Goal: Information Seeking & Learning: Learn about a topic

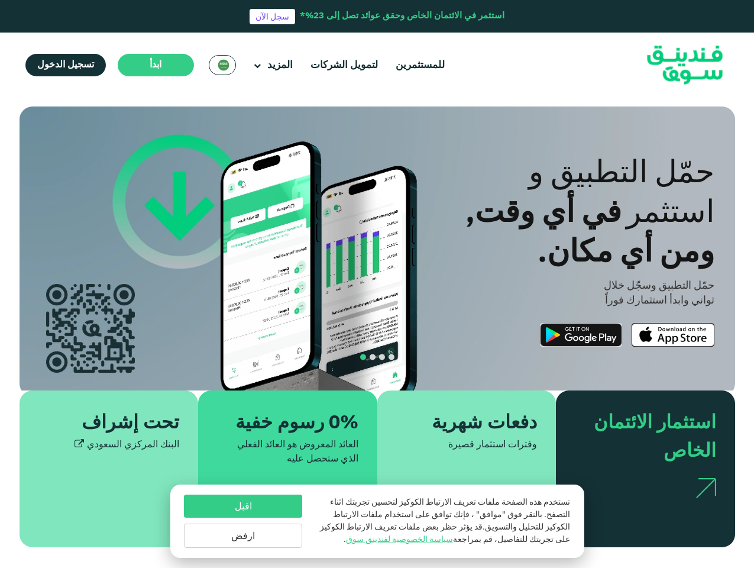
click at [154, 65] on span "ابدأ" at bounding box center [156, 64] width 12 height 9
click at [378, 249] on div "ومن أي مكان." at bounding box center [536, 250] width 358 height 40
click at [377, 249] on div "ومن أي مكان." at bounding box center [536, 250] width 358 height 40
click at [0, 337] on section "الازدهار مع المبادئ. التوافق مع أحكام الشريعة [DEMOGRAPHIC_DATA] استثمار متوافق…" at bounding box center [377, 327] width 754 height 441
click at [378, 360] on button "navigation" at bounding box center [382, 357] width 9 height 9
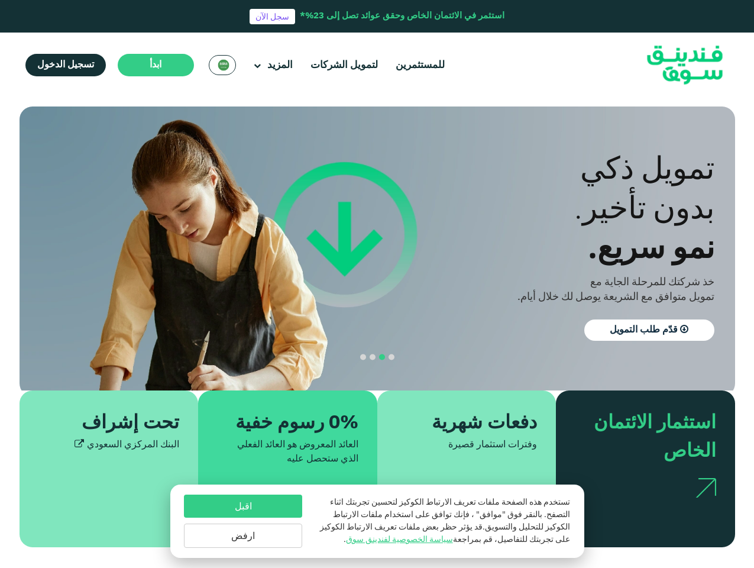
click at [243, 520] on div "اقبل ارفض" at bounding box center [243, 521] width 118 height 53
click at [243, 504] on button "اقبل" at bounding box center [243, 506] width 118 height 23
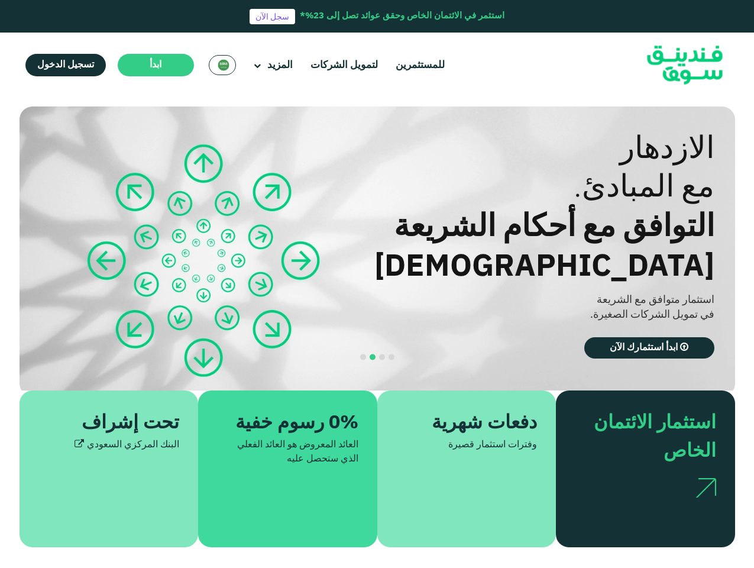
click at [243, 535] on div "0% رسوم خفية العائد المعروض هو العائد الفعلي الذي ستحصل عليه" at bounding box center [287, 469] width 179 height 157
